Goal: Information Seeking & Learning: Learn about a topic

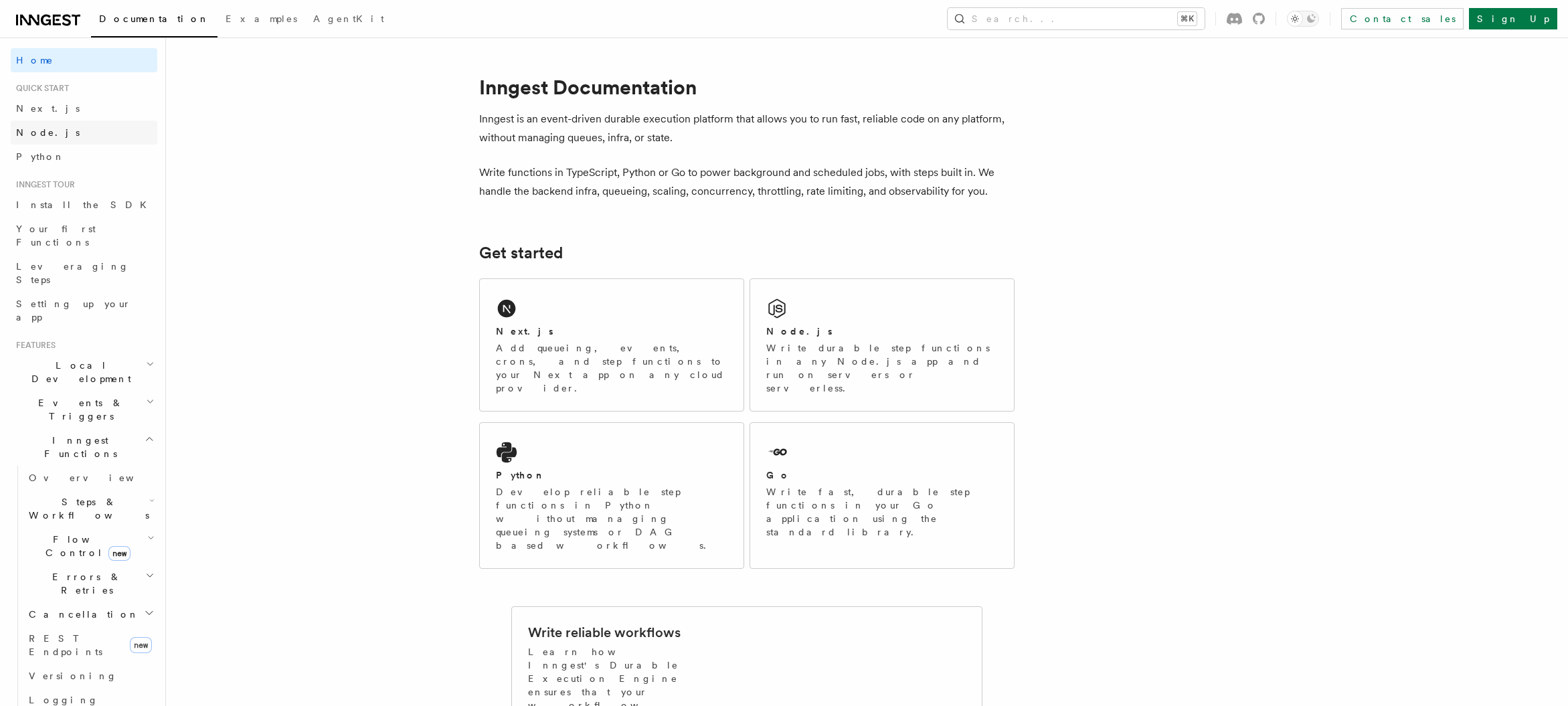
click at [50, 137] on link "Node.js" at bounding box center [84, 132] width 147 height 24
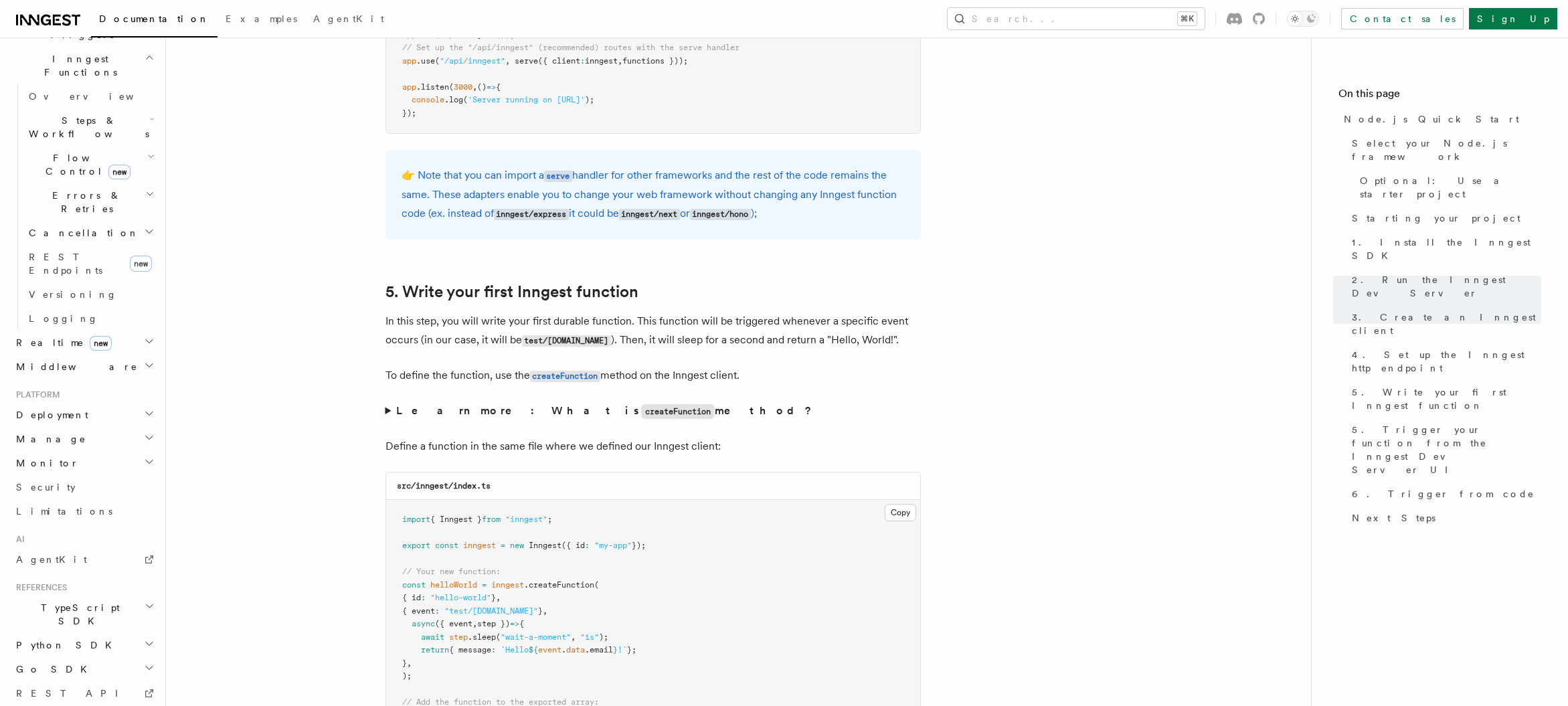
scroll to position [391, 0]
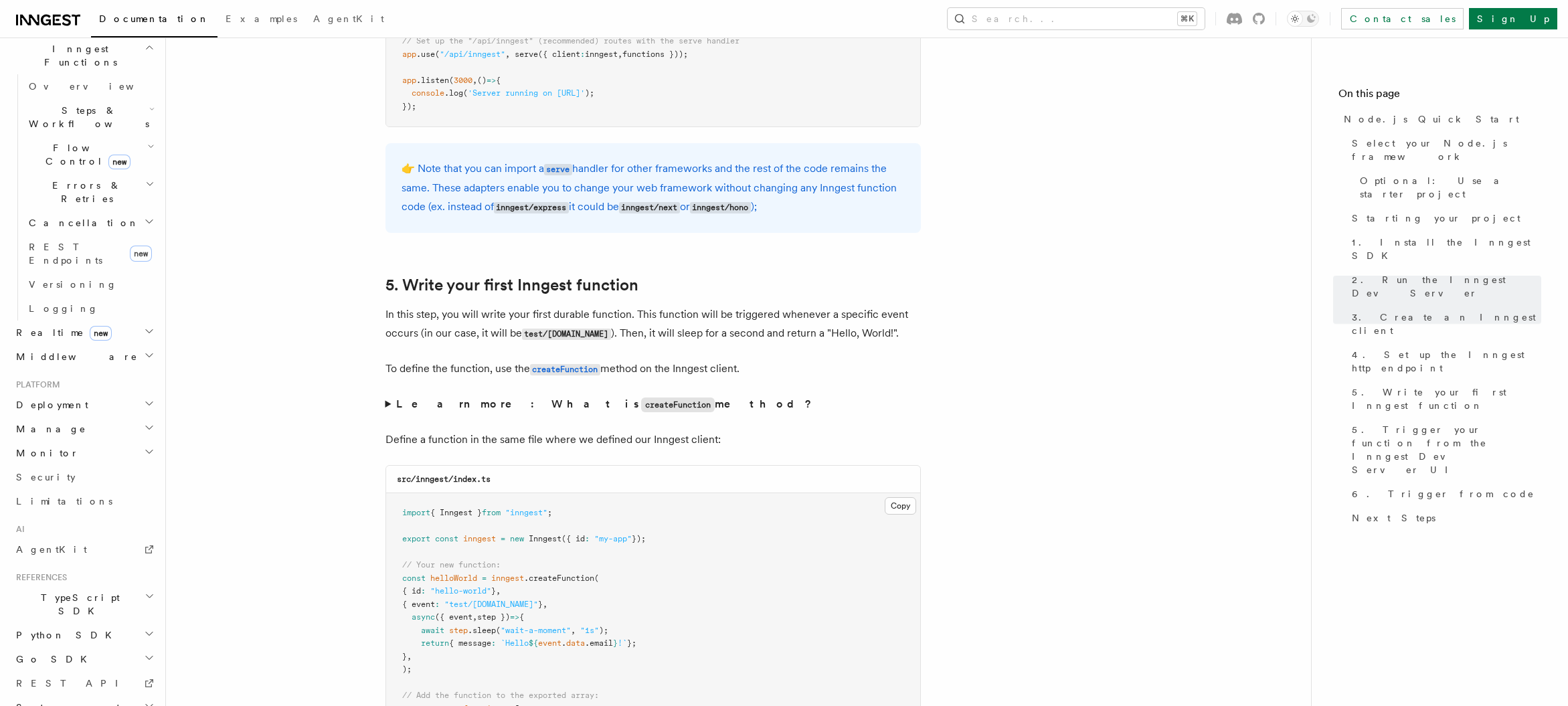
click at [75, 580] on span "System events" at bounding box center [68, 587] width 113 height 14
click at [67, 447] on h2 "Deployment" at bounding box center [84, 458] width 147 height 24
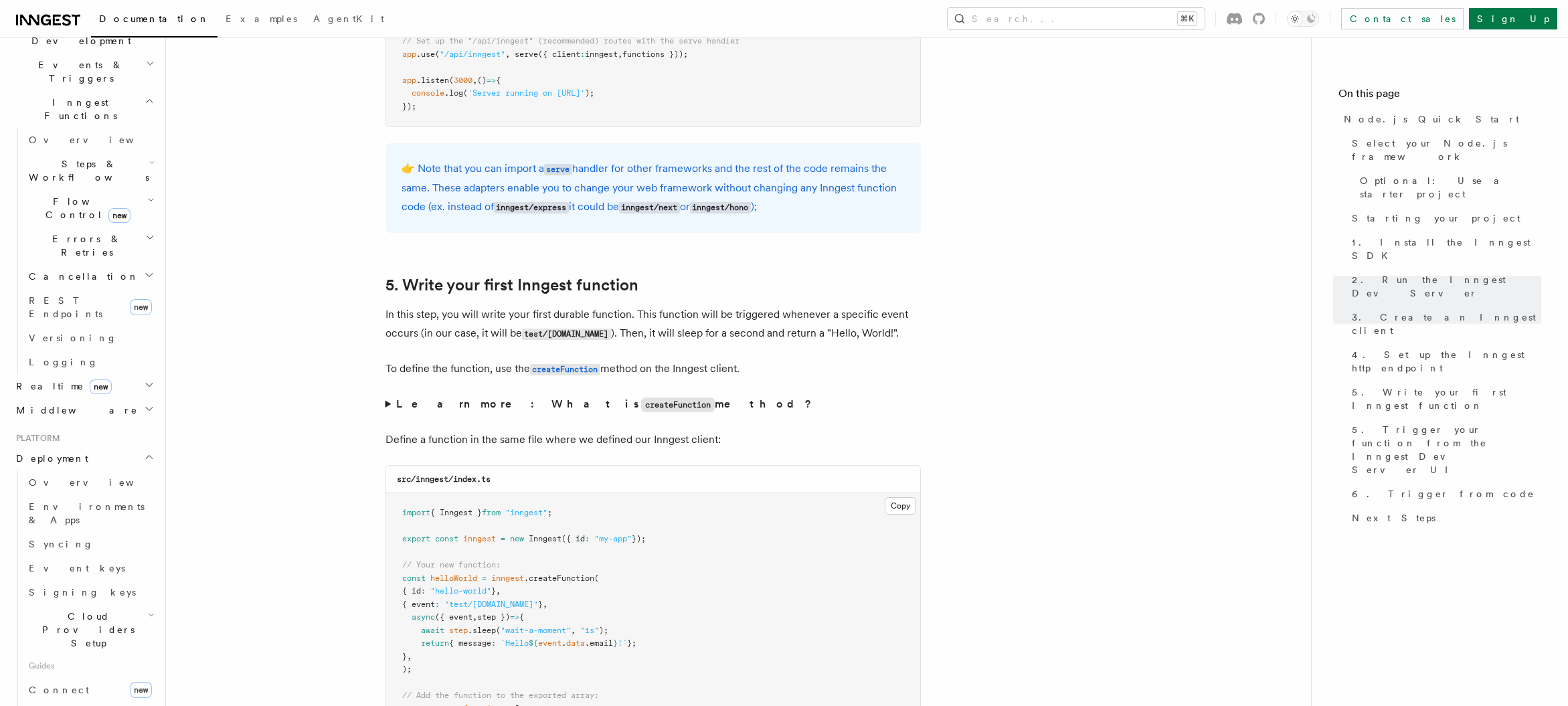
click at [52, 574] on h2 "Monitor" at bounding box center [84, 585] width 147 height 24
click at [76, 308] on h2 "Middleware" at bounding box center [84, 320] width 147 height 24
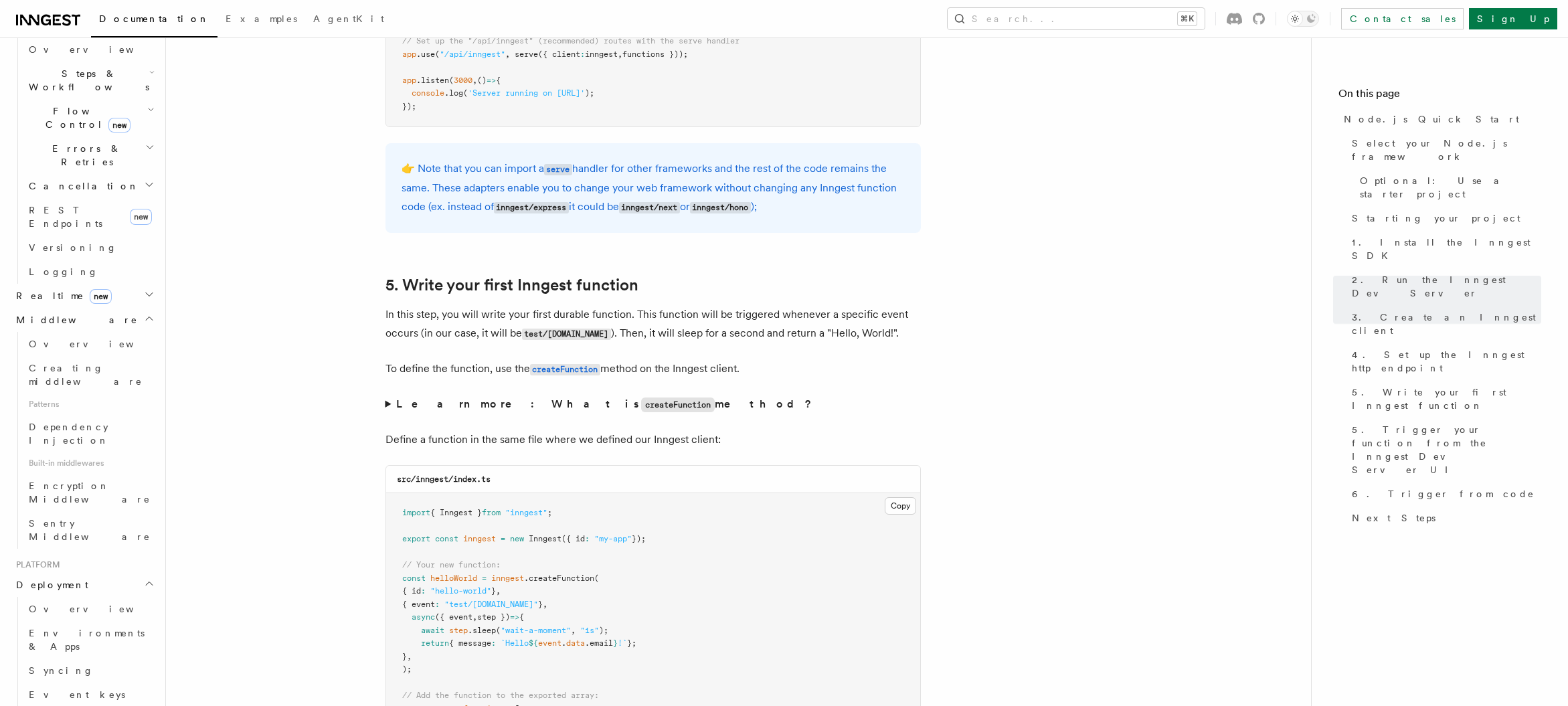
click at [102, 284] on h2 "Realtime new" at bounding box center [84, 296] width 147 height 24
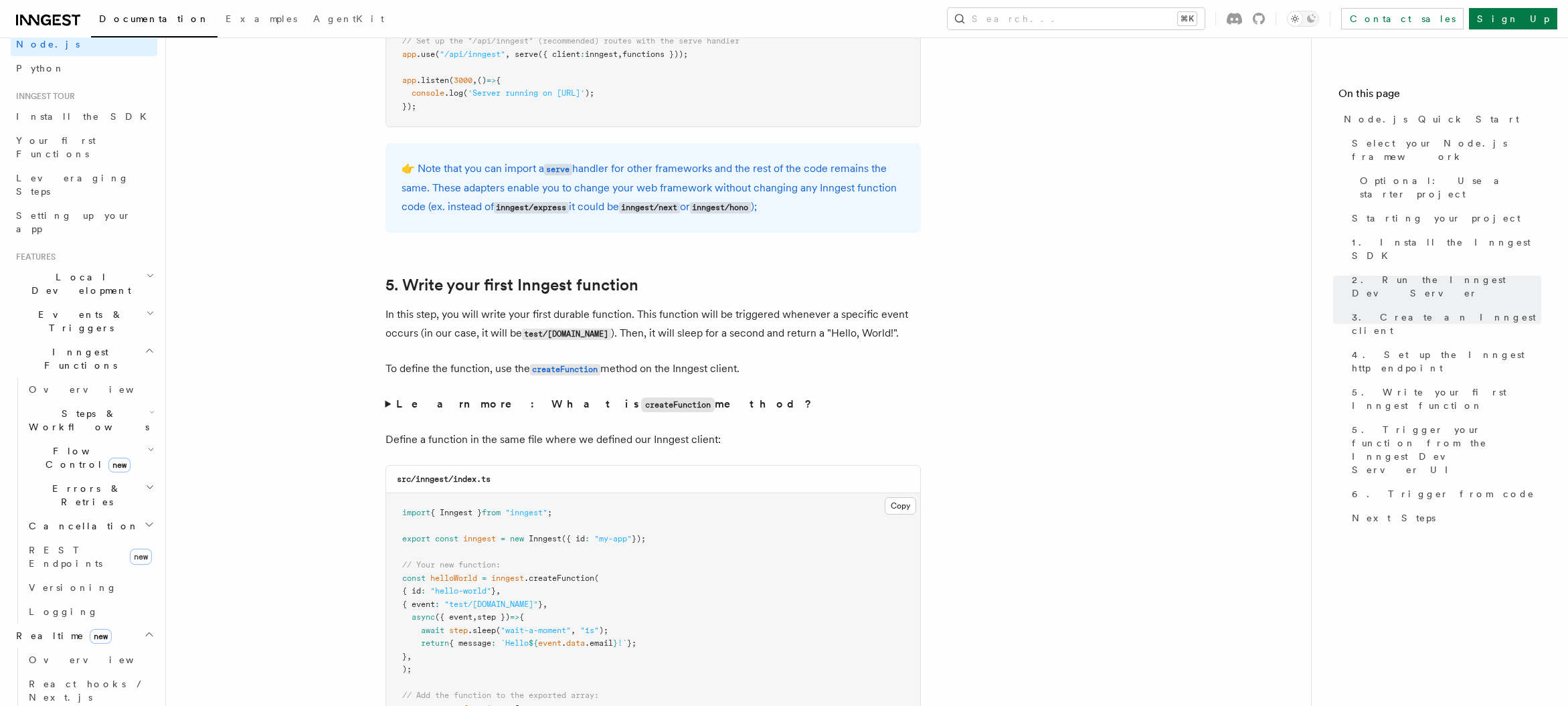
scroll to position [0, 0]
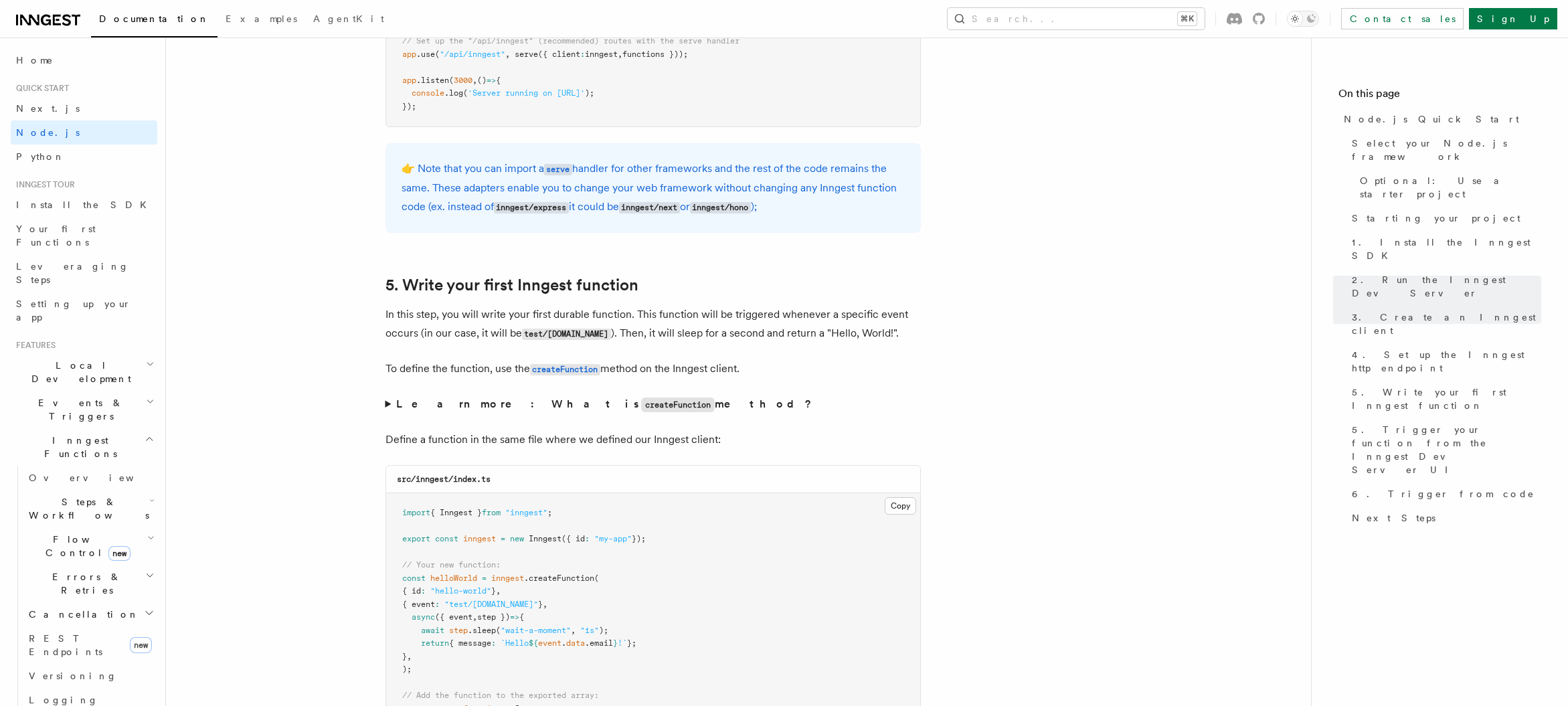
drag, startPoint x: 106, startPoint y: 350, endPoint x: 106, endPoint y: 327, distance: 23.0
click at [106, 391] on h2 "Events & Triggers" at bounding box center [84, 409] width 147 height 38
click at [106, 354] on h2 "Local Development" at bounding box center [84, 372] width 147 height 38
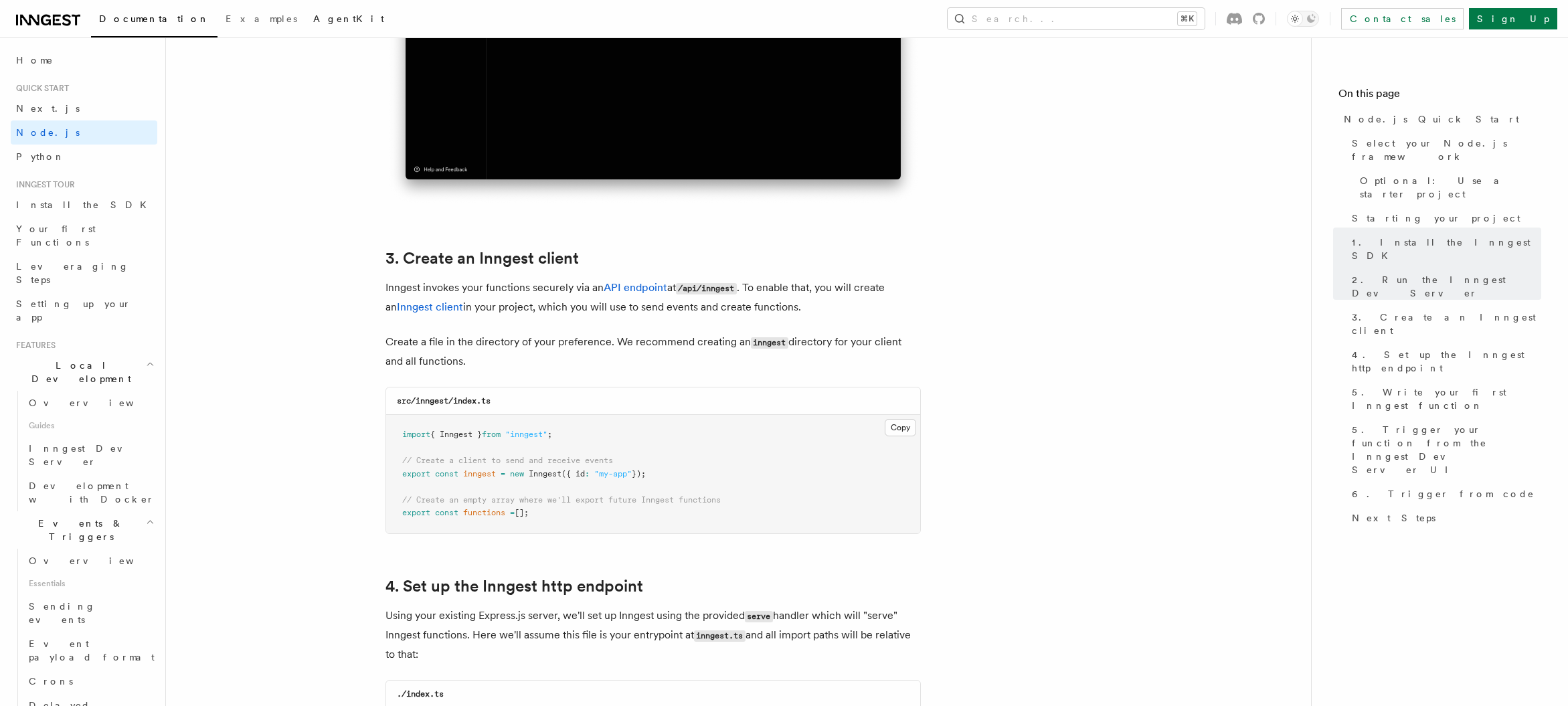
scroll to position [1507, 0]
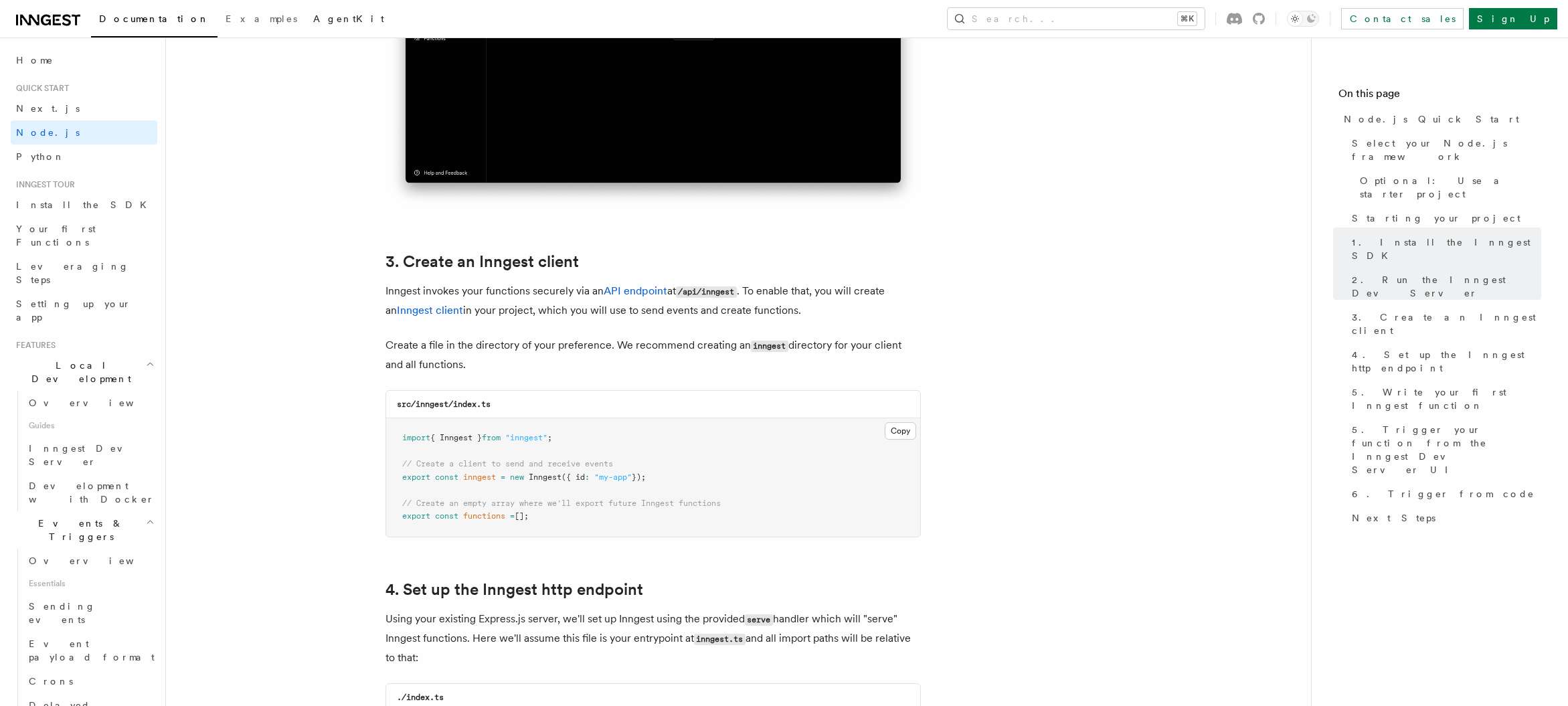
click at [305, 6] on link "AgentKit" at bounding box center [348, 20] width 87 height 32
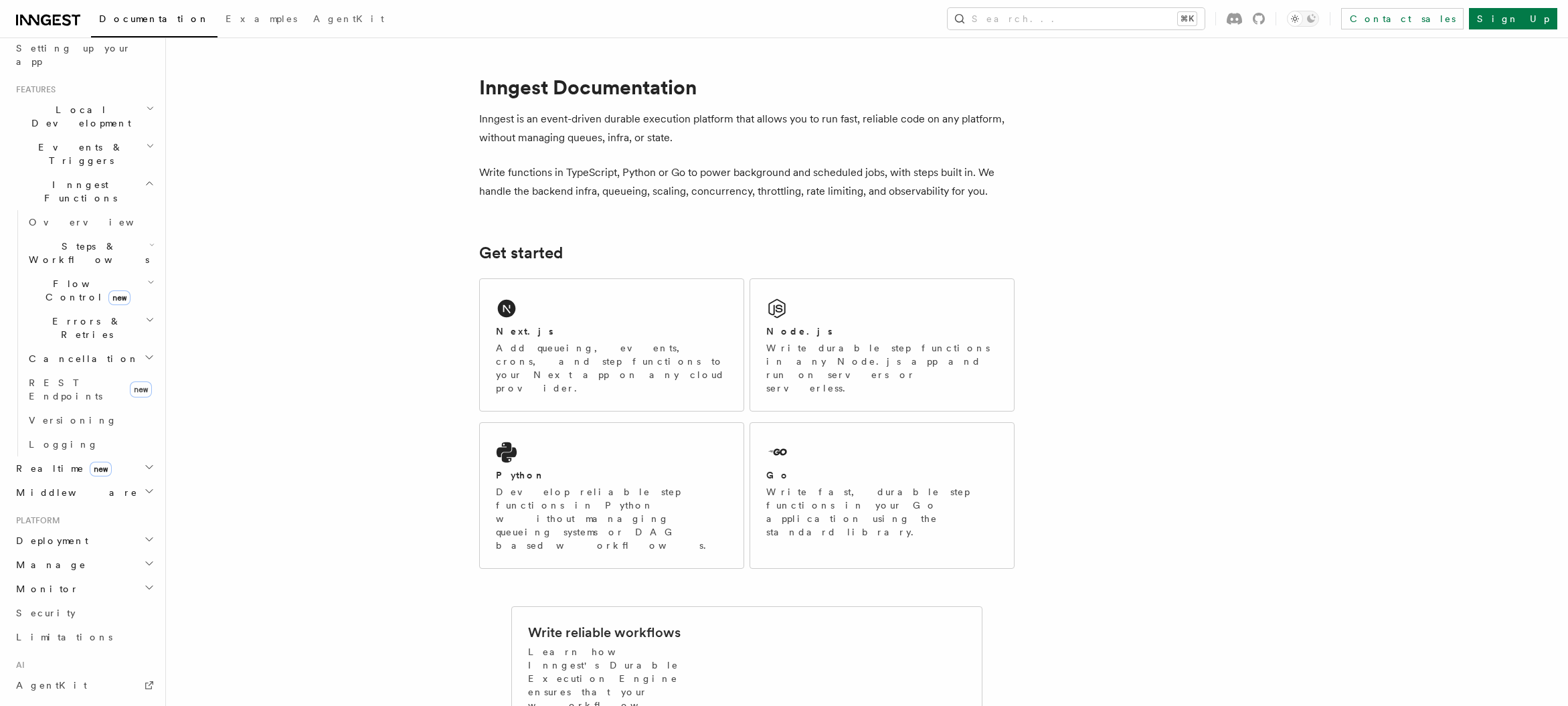
scroll to position [391, 0]
click at [124, 695] on h2 "System events" at bounding box center [84, 707] width 147 height 24
click at [96, 647] on h2 "Go SDK" at bounding box center [84, 659] width 147 height 24
click at [111, 586] on h2 "TypeScript SDK" at bounding box center [84, 604] width 147 height 38
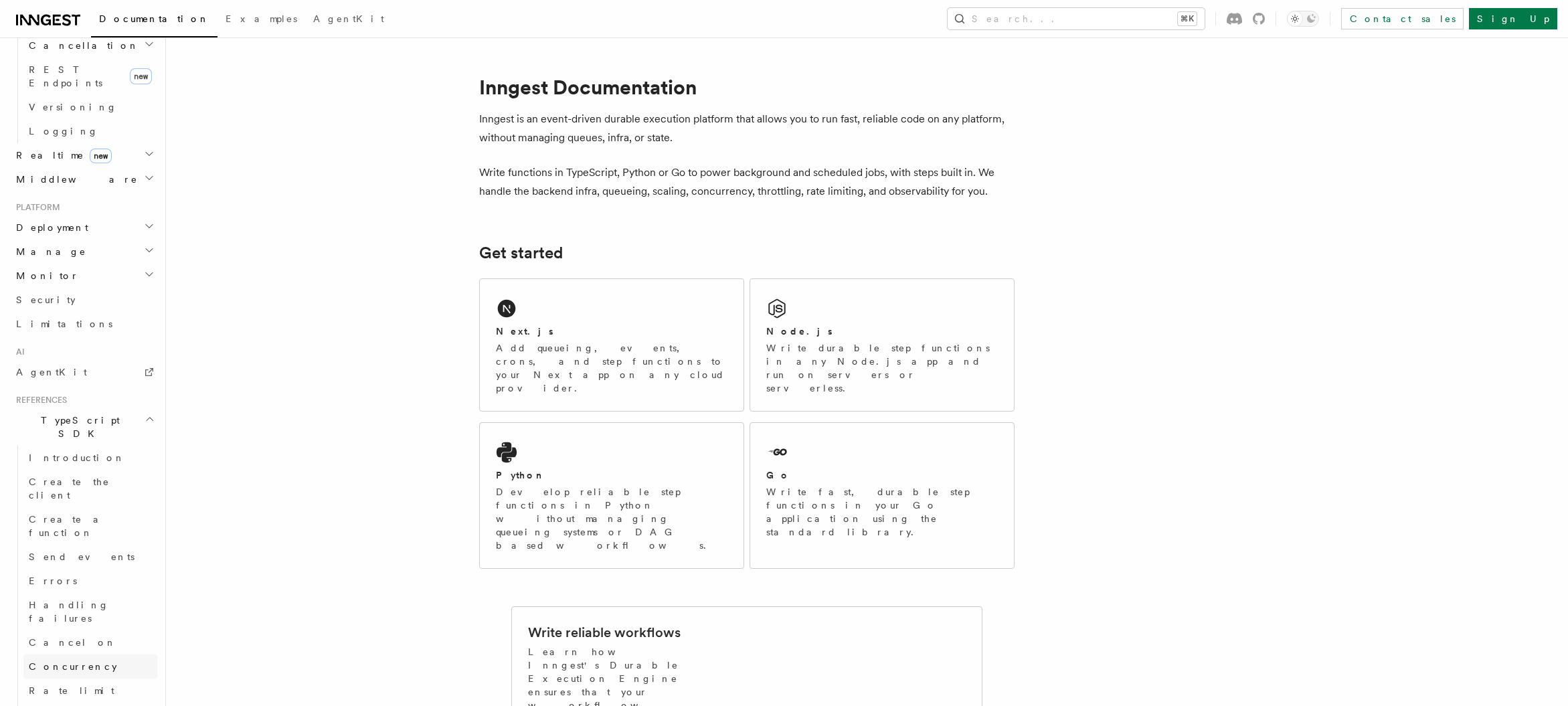
scroll to position [803, 0]
click at [97, 616] on h2 "Steps" at bounding box center [90, 627] width 134 height 24
click at [109, 698] on h2 "Middleware" at bounding box center [90, 709] width 134 height 24
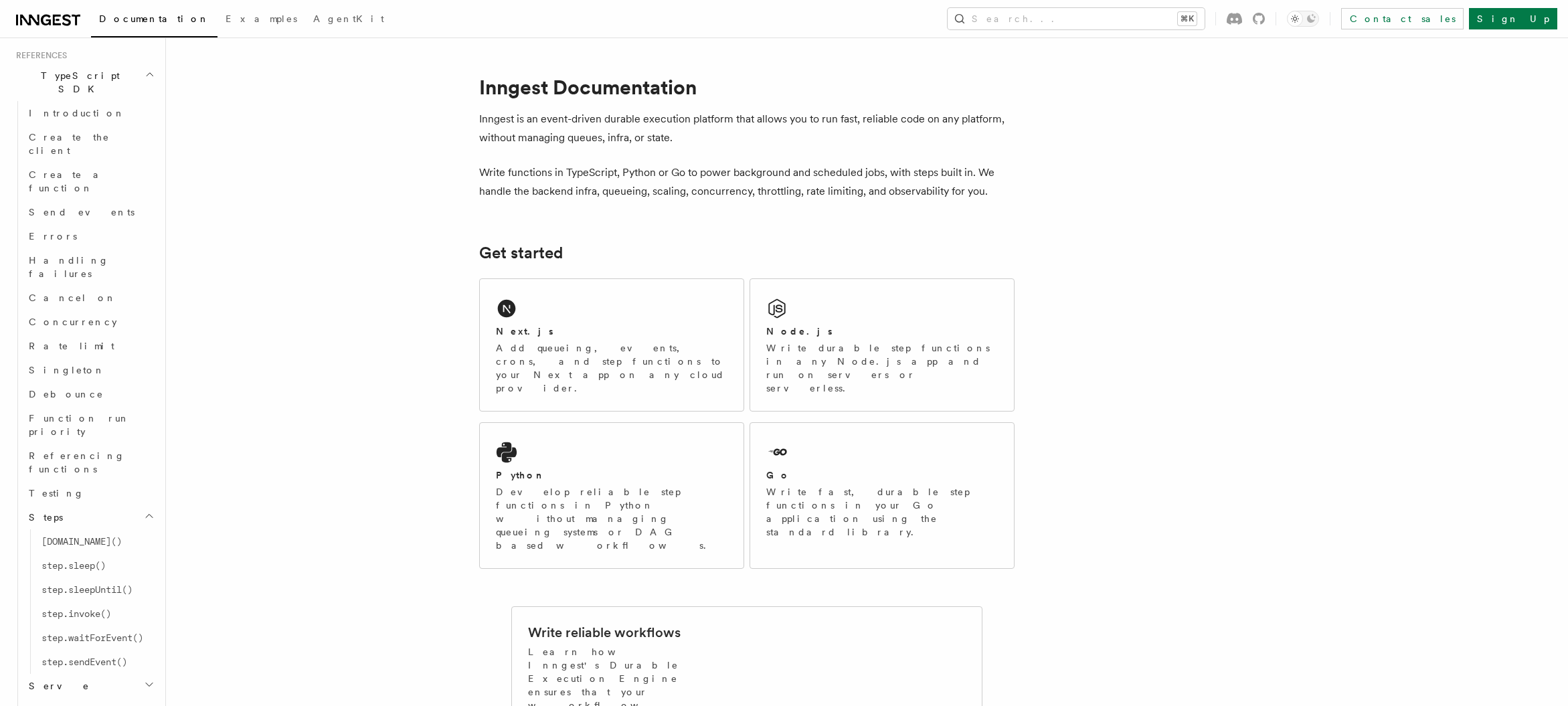
click at [115, 674] on h2 "Serve" at bounding box center [90, 686] width 134 height 24
click at [138, 391] on h2 "Events & Triggers" at bounding box center [84, 409] width 147 height 38
click at [134, 354] on h2 "Local Development" at bounding box center [84, 372] width 147 height 38
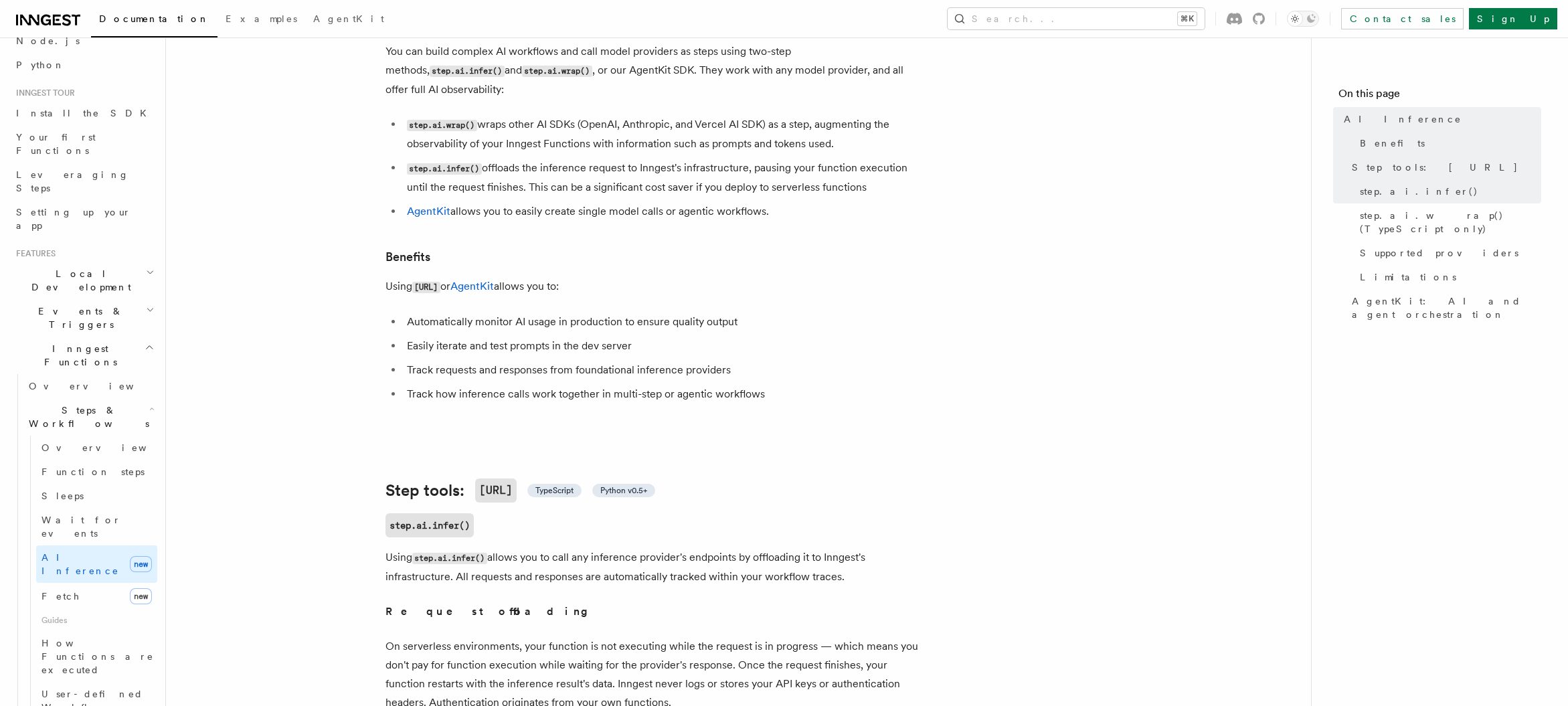
scroll to position [83, 0]
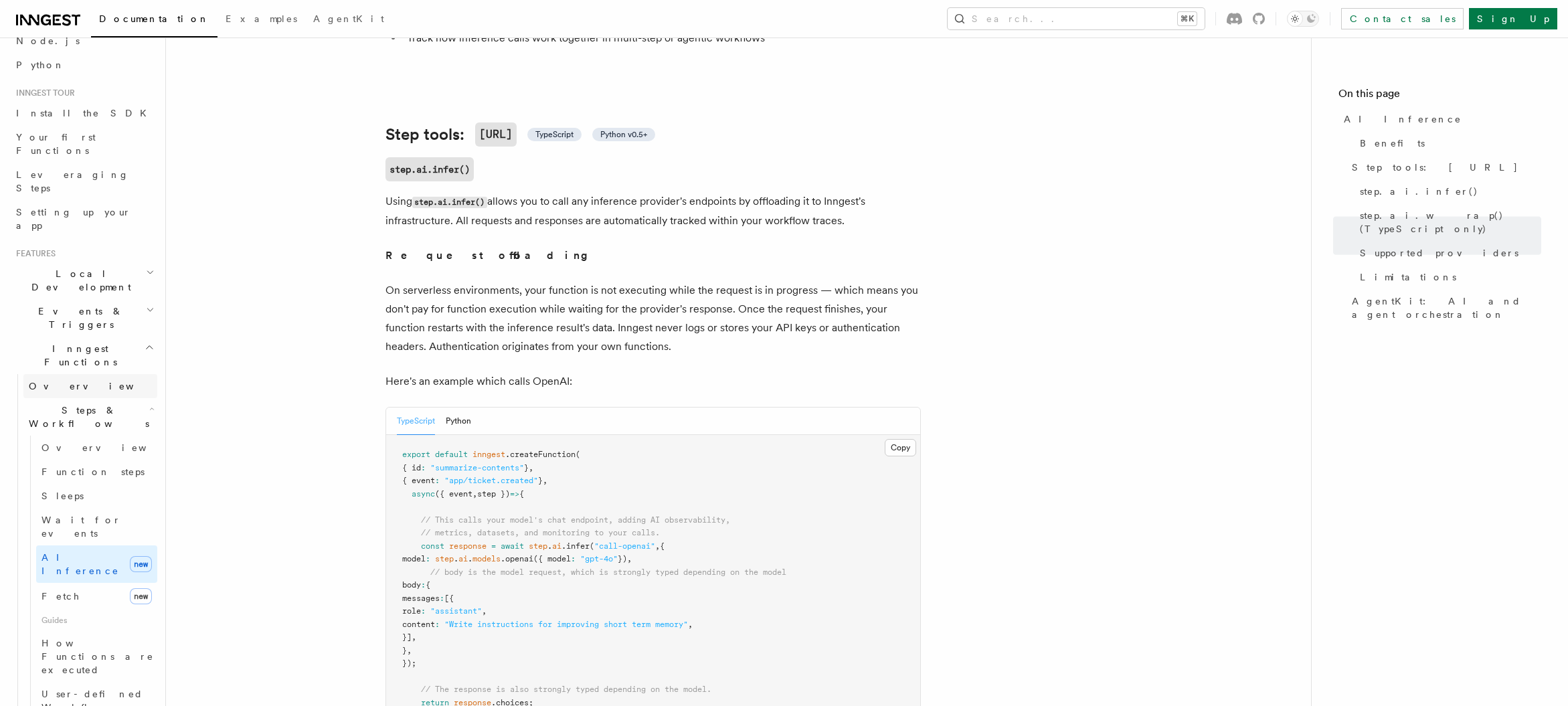
scroll to position [266, 0]
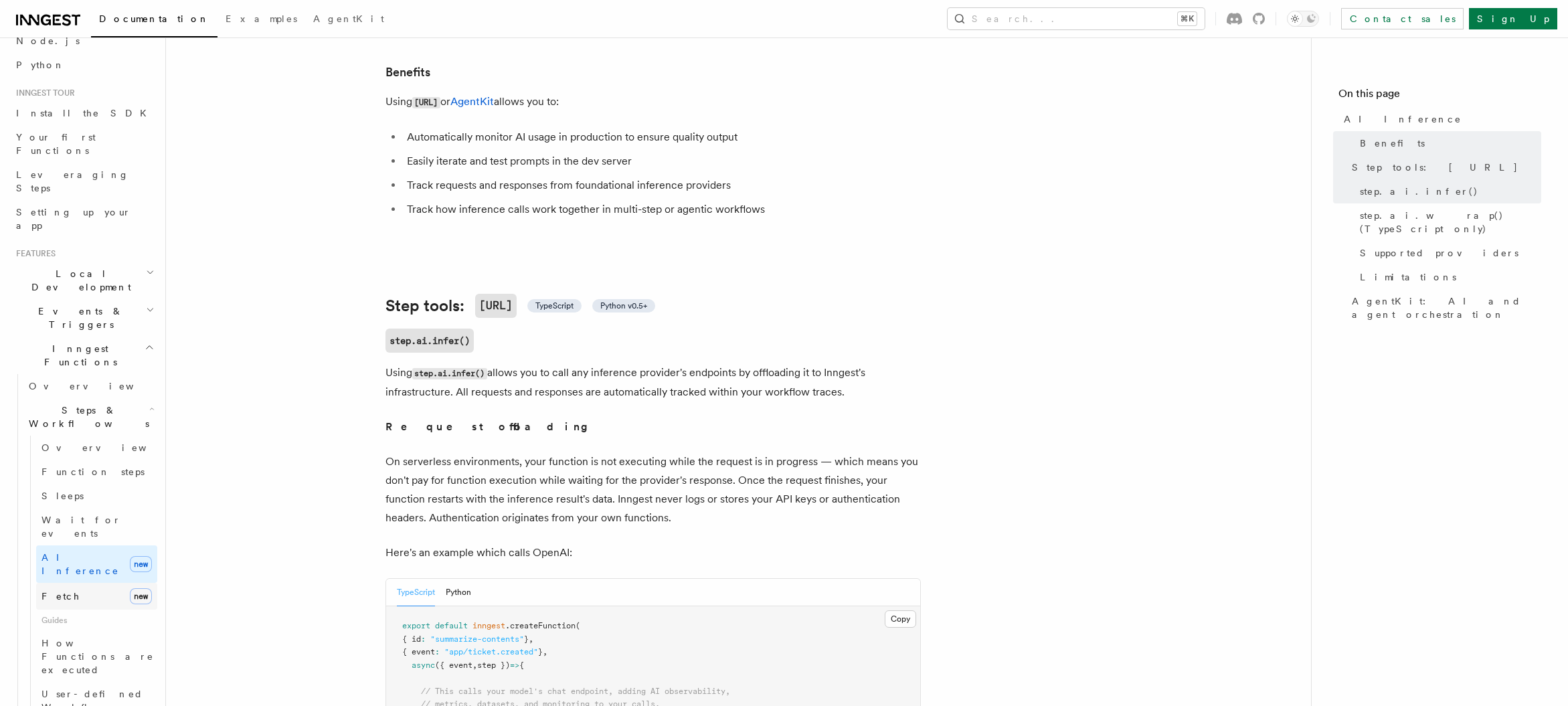
click at [51, 591] on span "Fetch" at bounding box center [61, 596] width 39 height 11
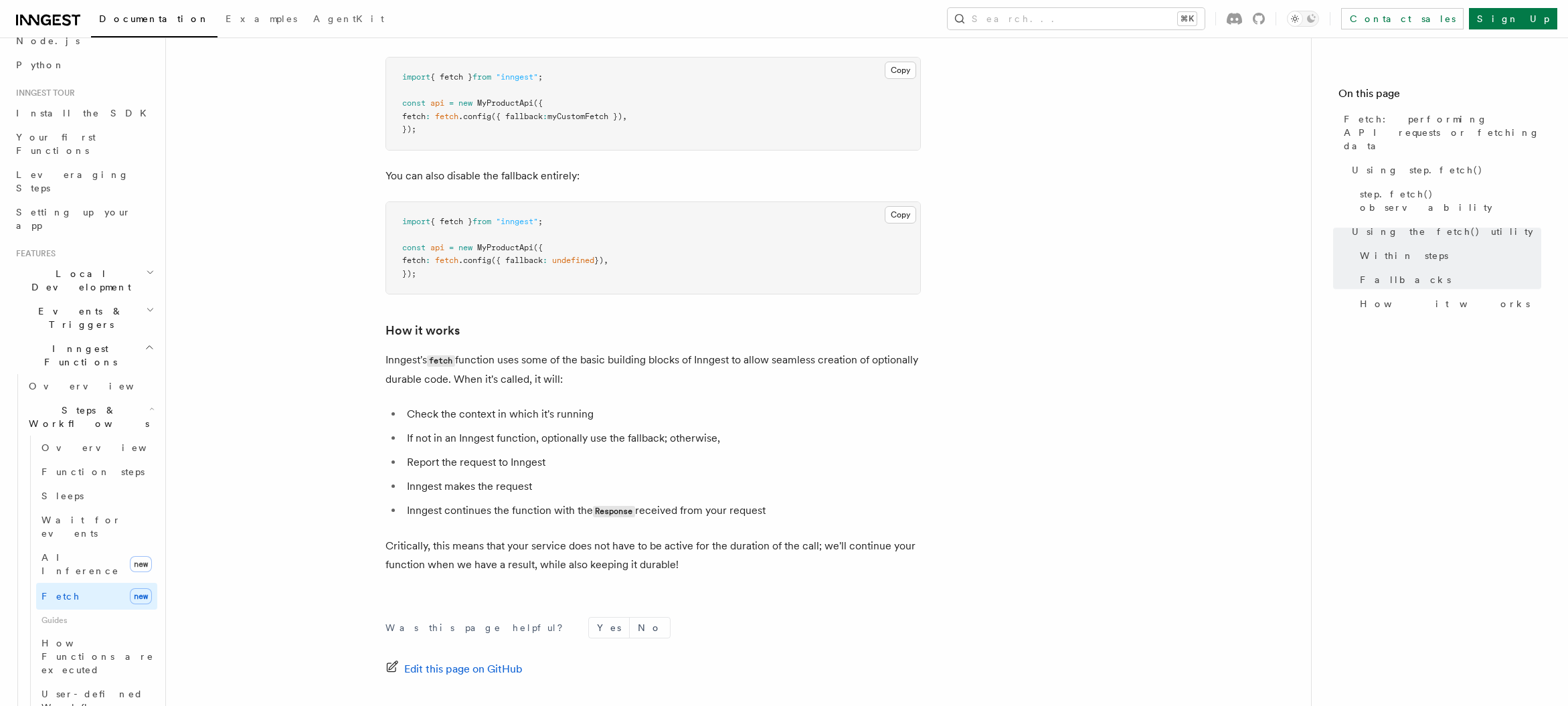
scroll to position [3042, 0]
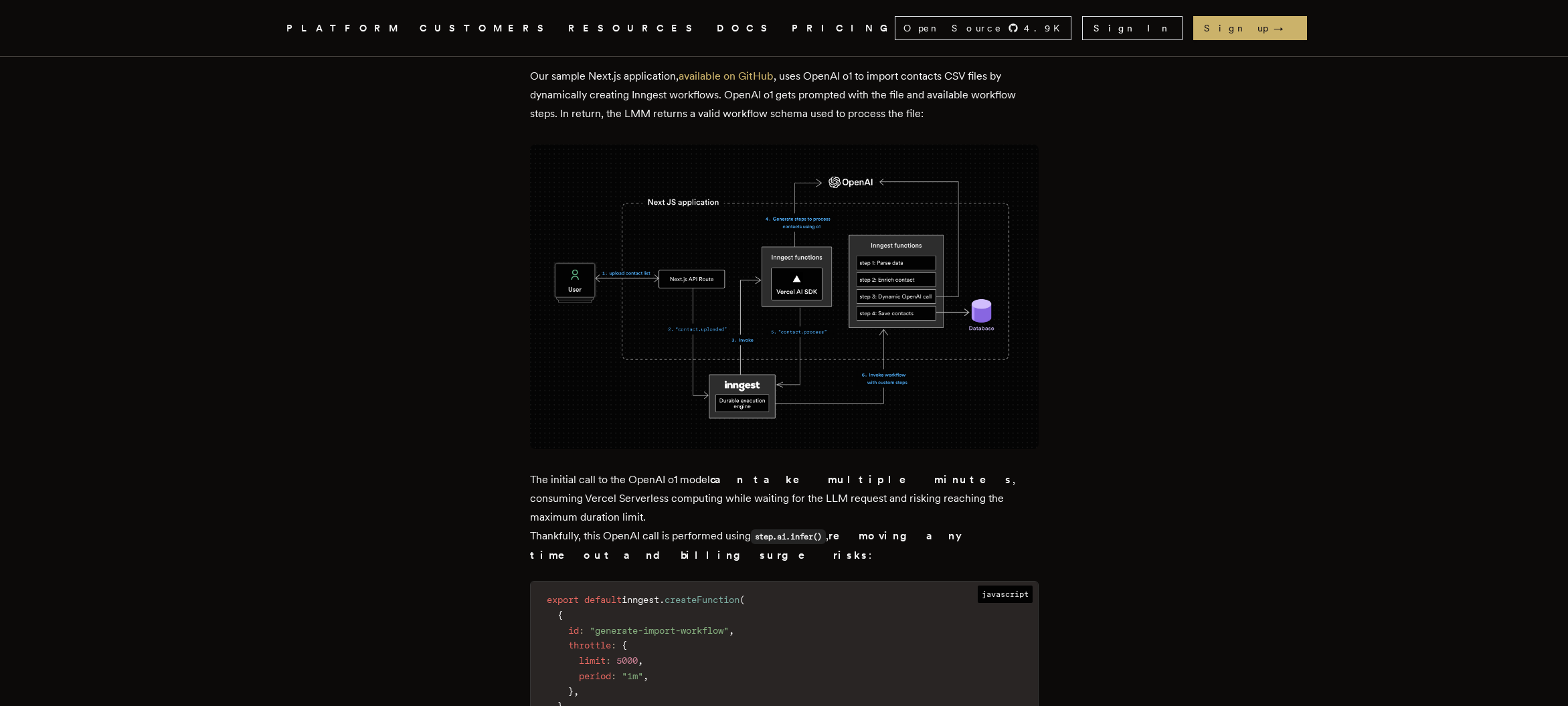
scroll to position [4430, 0]
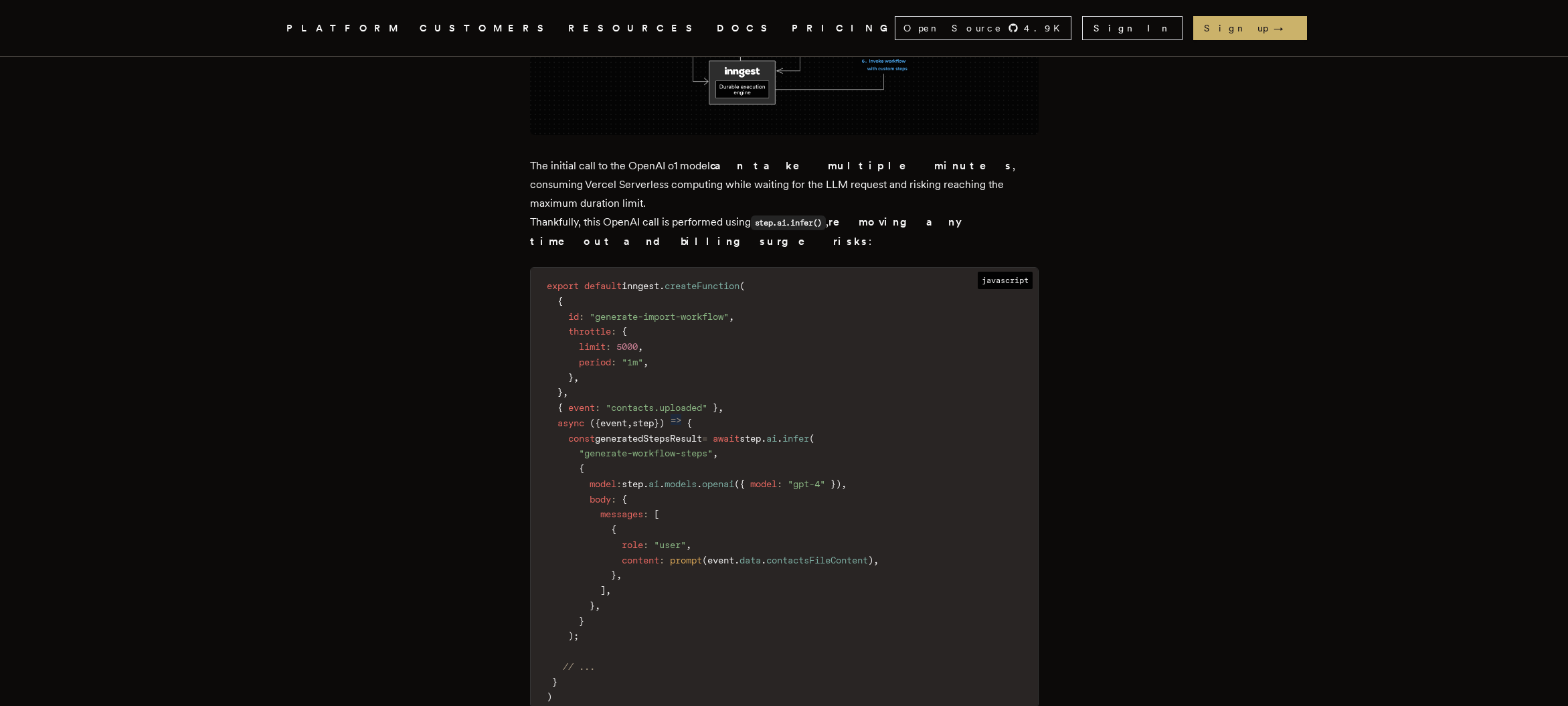
click at [792, 32] on link "PRICING" at bounding box center [843, 28] width 103 height 17
